Goal: Communication & Community: Answer question/provide support

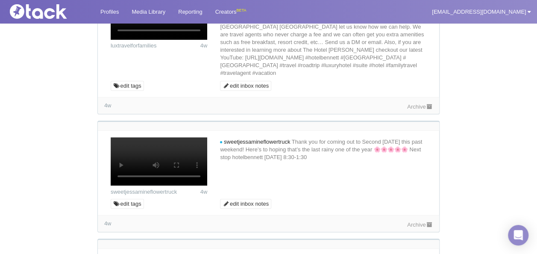
scroll to position [171, 0]
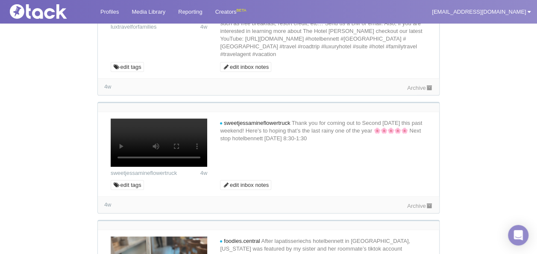
click at [423, 91] on link "Archive" at bounding box center [420, 88] width 26 height 6
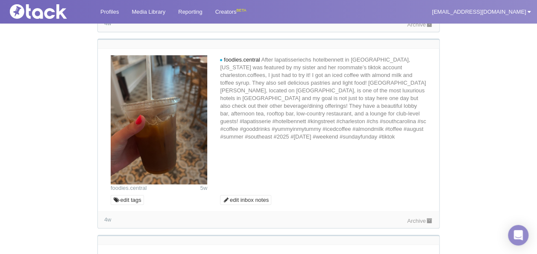
scroll to position [385, 0]
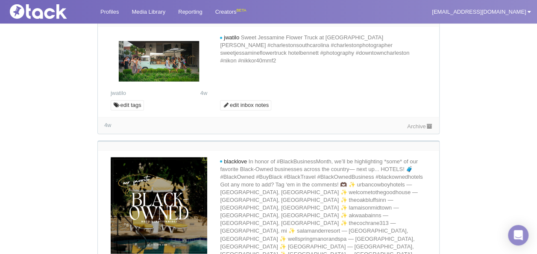
scroll to position [598, 0]
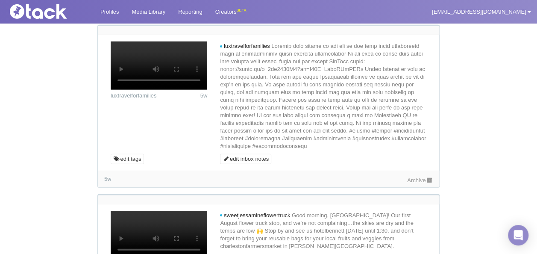
click at [416, 14] on link "Archive" at bounding box center [420, 11] width 26 height 6
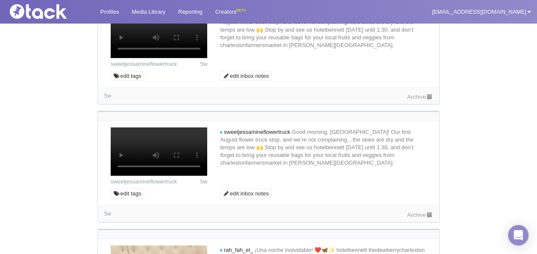
scroll to position [1325, 0]
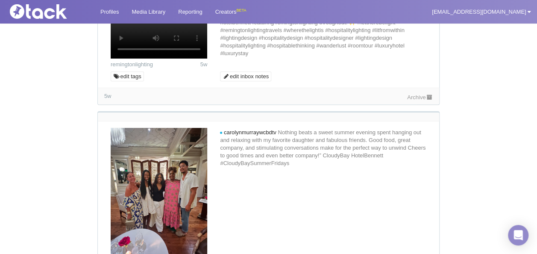
scroll to position [1838, 0]
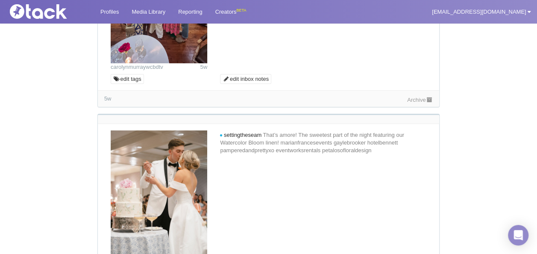
scroll to position [2052, 0]
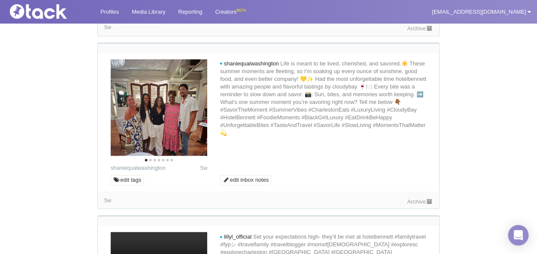
scroll to position [2266, 0]
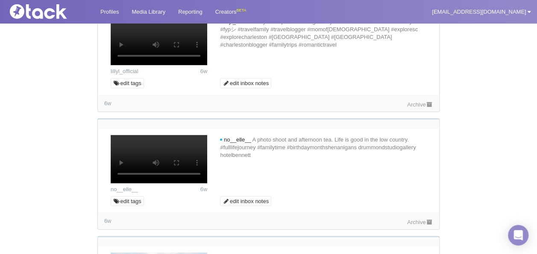
scroll to position [2479, 0]
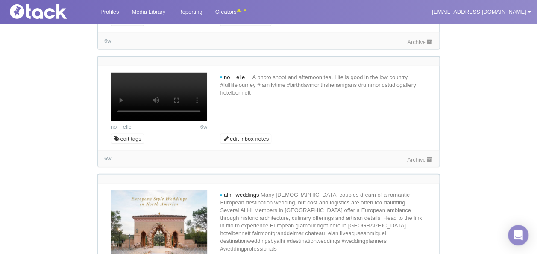
scroll to position [2650, 0]
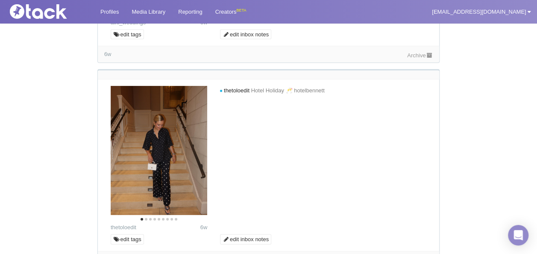
scroll to position [2864, 0]
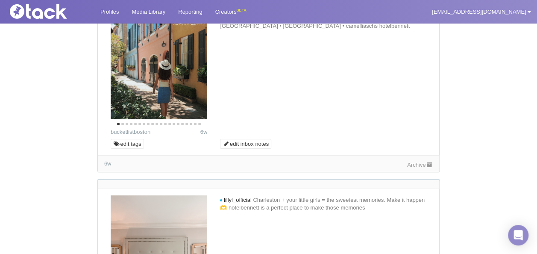
scroll to position [3120, 0]
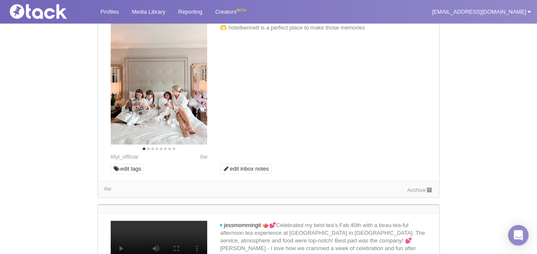
scroll to position [3334, 0]
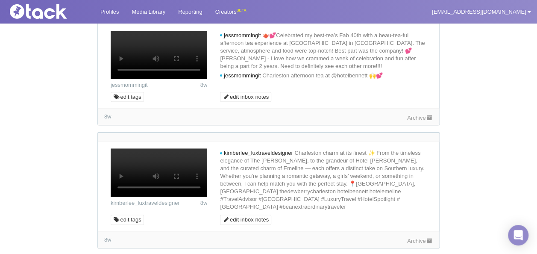
scroll to position [3505, 0]
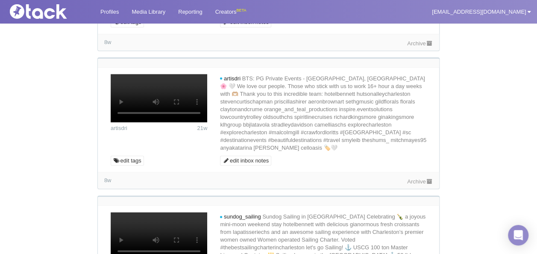
scroll to position [3676, 0]
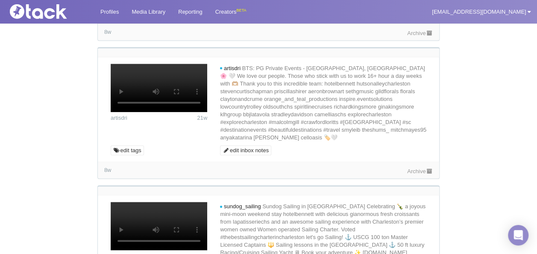
scroll to position [3633, 0]
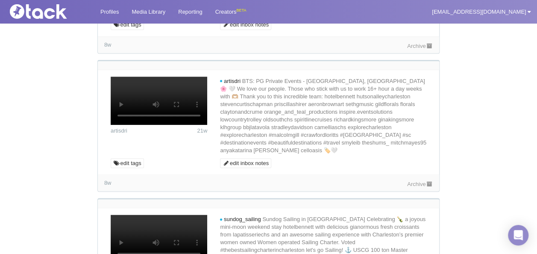
paste textarea "🛁🥂"
type textarea "We love these shots! 🛁🥂Could we share with our audience? Reply #yestobennett to…"
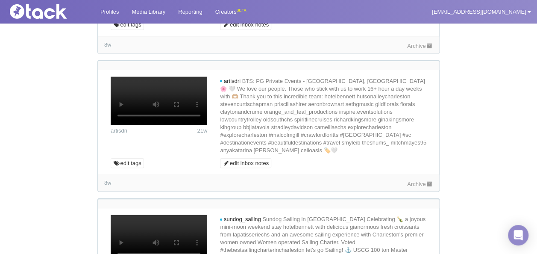
type input "Commenting..."
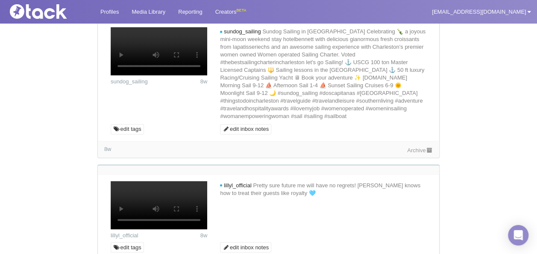
scroll to position [3890, 0]
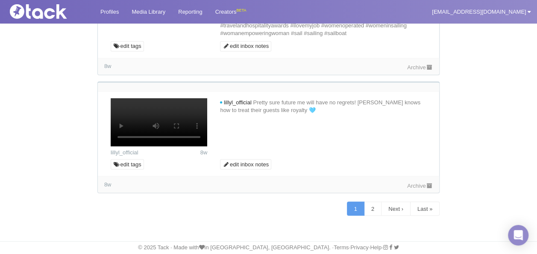
scroll to position [4830, 0]
click at [425, 71] on link "Archive" at bounding box center [420, 67] width 26 height 6
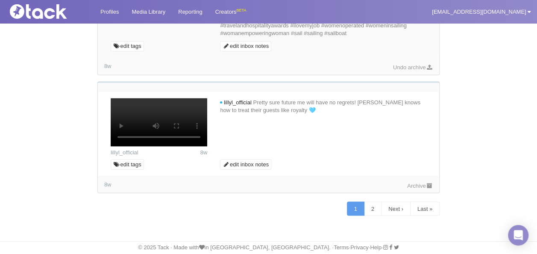
click at [421, 184] on link "Archive" at bounding box center [420, 185] width 26 height 6
click at [373, 209] on link "2" at bounding box center [373, 208] width 18 height 15
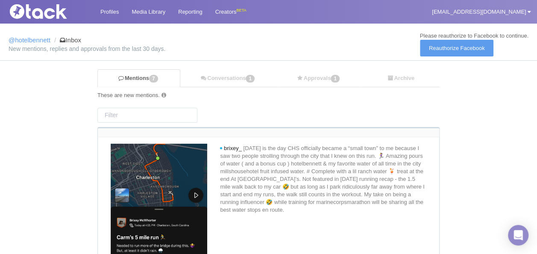
scroll to position [171, 0]
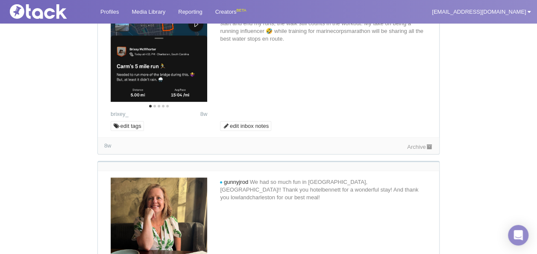
click at [424, 144] on link "Archive" at bounding box center [420, 147] width 26 height 6
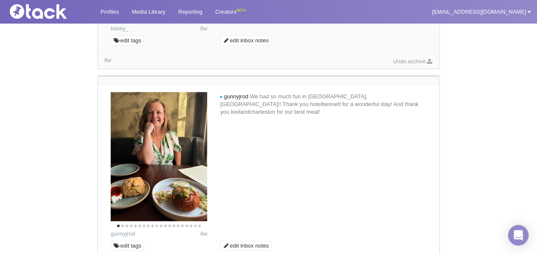
scroll to position [299, 0]
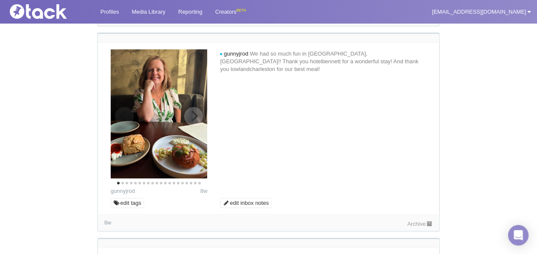
click at [202, 118] on button "Next" at bounding box center [193, 116] width 19 height 19
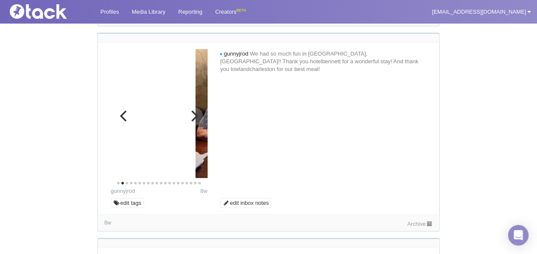
click at [202, 118] on button "Next" at bounding box center [193, 116] width 19 height 19
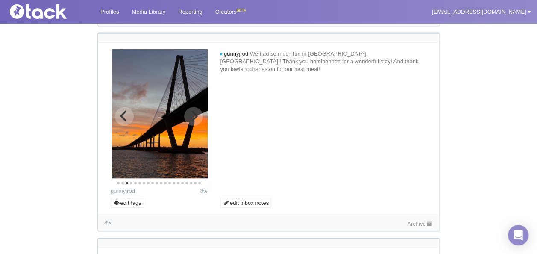
click at [197, 115] on icon "Next" at bounding box center [195, 115] width 7 height 11
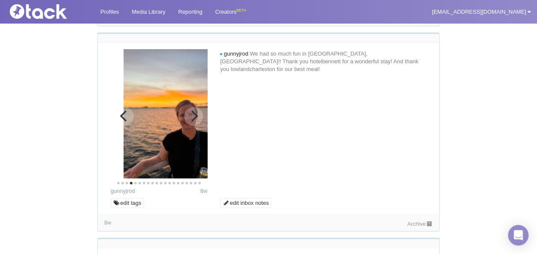
click at [196, 115] on icon "Next" at bounding box center [195, 115] width 7 height 11
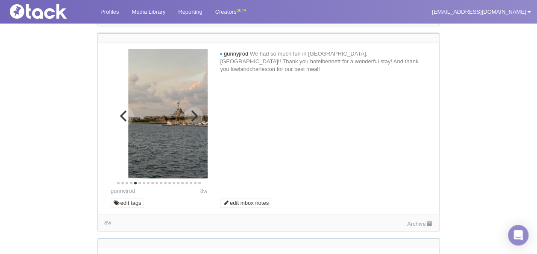
click at [196, 115] on icon "Next" at bounding box center [195, 115] width 7 height 11
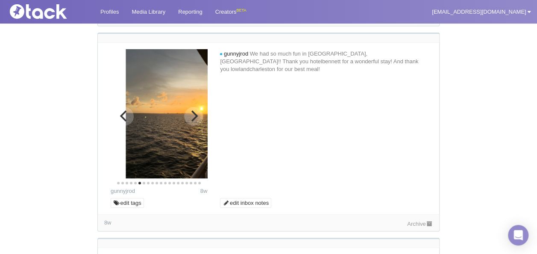
click at [196, 115] on icon "Next" at bounding box center [195, 115] width 7 height 11
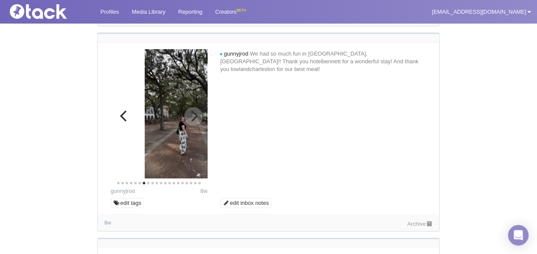
click at [196, 115] on icon "Next" at bounding box center [195, 115] width 7 height 11
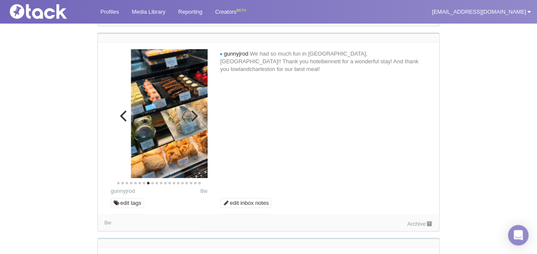
click at [196, 115] on icon "Next" at bounding box center [195, 115] width 7 height 11
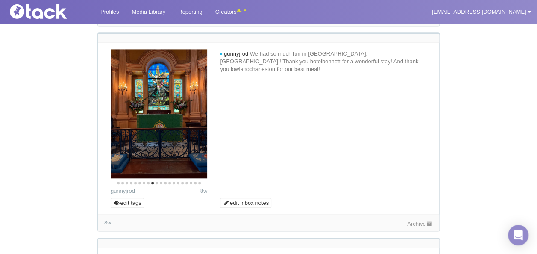
click at [420, 219] on div "Archive" at bounding box center [420, 223] width 26 height 9
click at [420, 221] on link "Archive" at bounding box center [420, 224] width 26 height 6
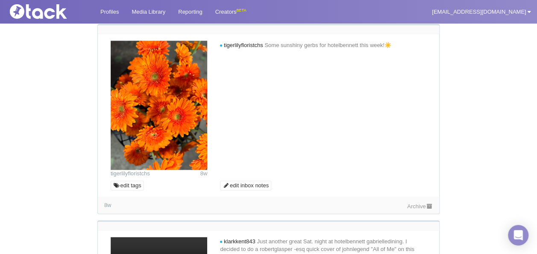
click at [421, 203] on link "Archive" at bounding box center [420, 206] width 26 height 6
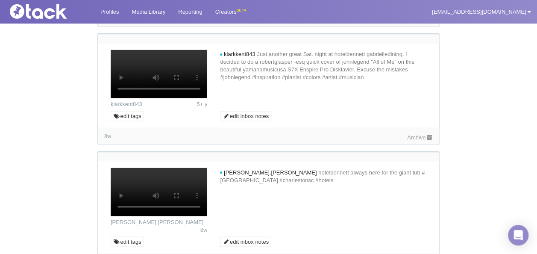
scroll to position [727, 0]
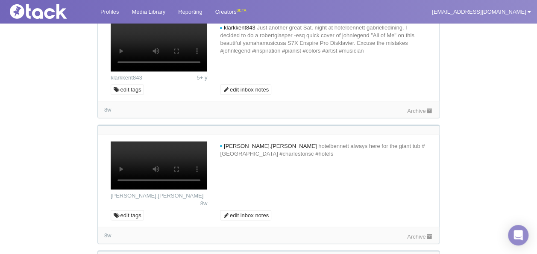
click at [422, 114] on link "Archive" at bounding box center [420, 110] width 26 height 6
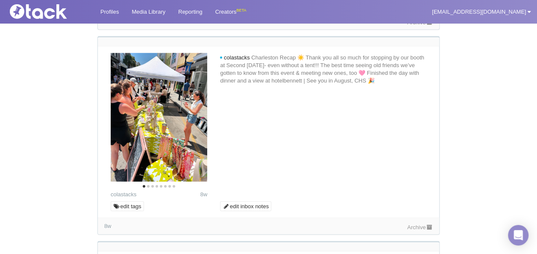
scroll to position [983, 0]
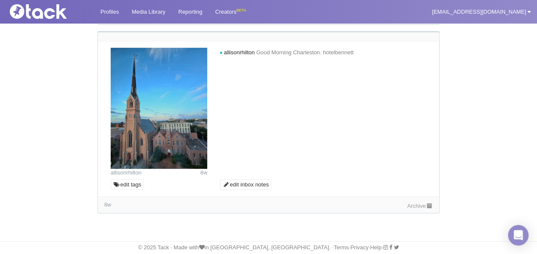
click at [430, 20] on icon at bounding box center [429, 18] width 7 height 6
click at [416, 209] on link "Archive" at bounding box center [420, 206] width 26 height 6
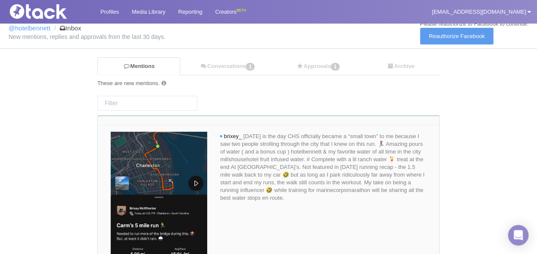
scroll to position [0, 0]
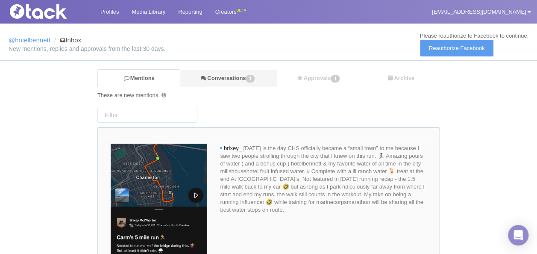
click at [235, 73] on link "Conversations 1" at bounding box center [228, 79] width 96 height 18
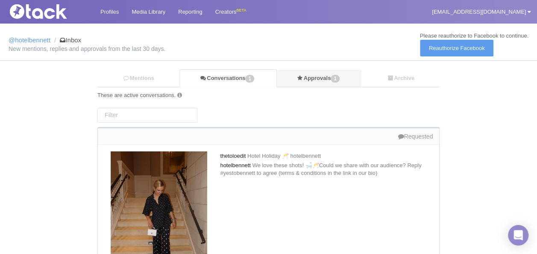
click at [340, 75] on span "1" at bounding box center [335, 79] width 9 height 8
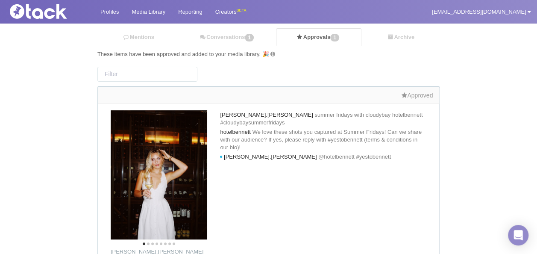
scroll to position [85, 0]
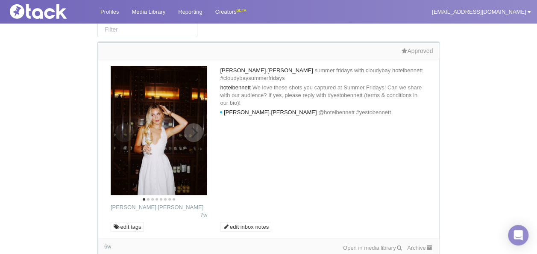
click at [197, 136] on icon "Next" at bounding box center [193, 132] width 11 height 11
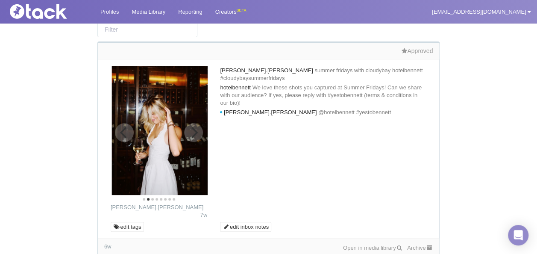
click at [196, 134] on icon "Next" at bounding box center [193, 132] width 11 height 11
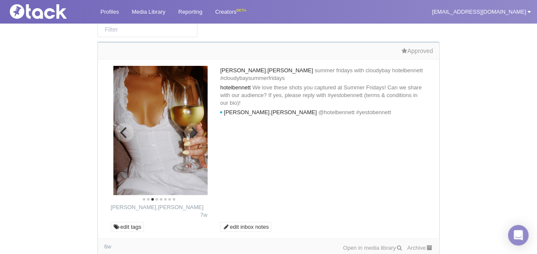
click at [195, 133] on icon "Next" at bounding box center [195, 132] width 7 height 11
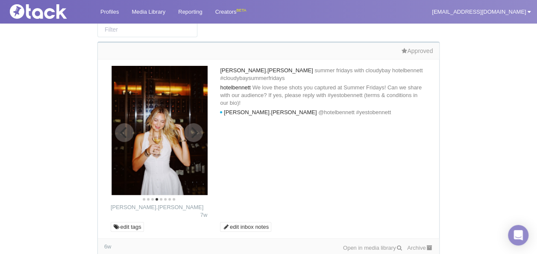
click at [195, 133] on icon "Next" at bounding box center [195, 132] width 7 height 11
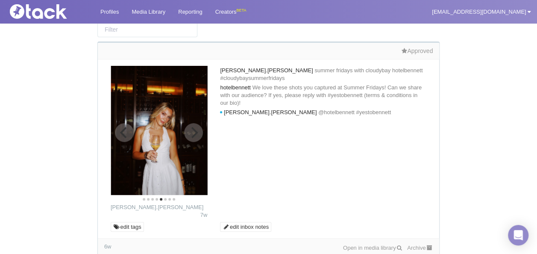
click at [195, 133] on icon "Next" at bounding box center [195, 132] width 7 height 11
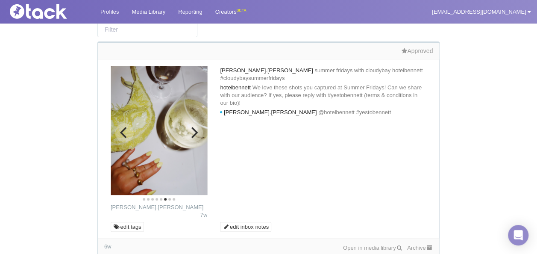
click at [195, 133] on icon "Next" at bounding box center [195, 132] width 7 height 11
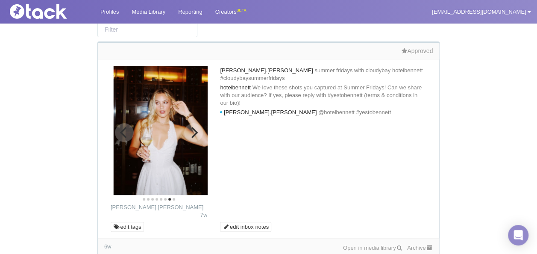
click at [195, 133] on icon "Next" at bounding box center [195, 132] width 7 height 11
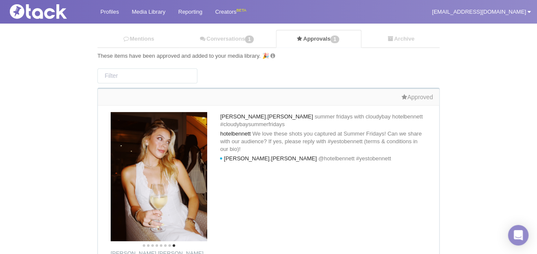
scroll to position [0, 0]
